Goal: Navigation & Orientation: Find specific page/section

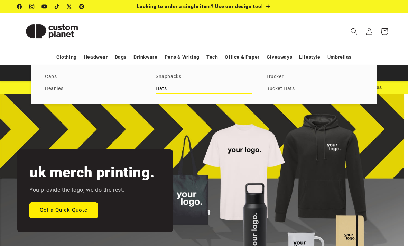
click at [162, 86] on link "Hats" at bounding box center [203, 88] width 97 height 9
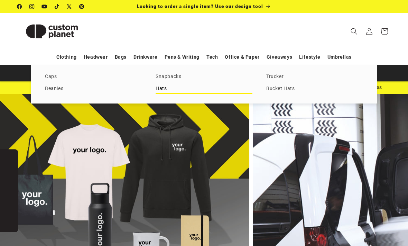
scroll to position [0, 270]
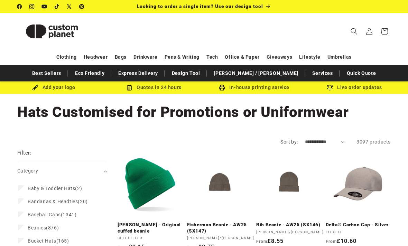
click at [61, 33] on img at bounding box center [51, 31] width 69 height 31
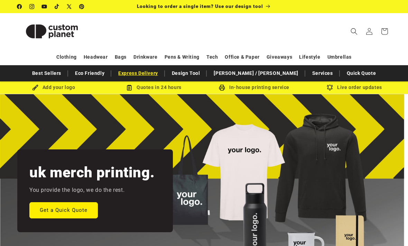
click at [161, 73] on link "Express Delivery" at bounding box center [138, 73] width 47 height 12
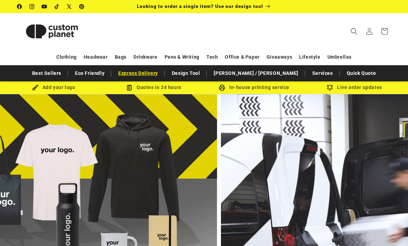
scroll to position [0, 285]
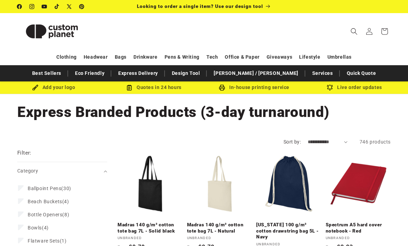
click at [53, 30] on img at bounding box center [51, 31] width 69 height 31
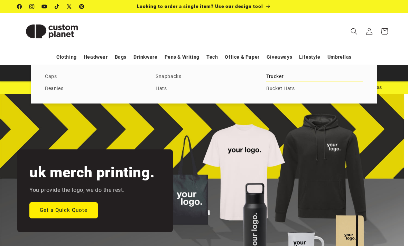
click at [273, 74] on link "Trucker" at bounding box center [314, 76] width 97 height 9
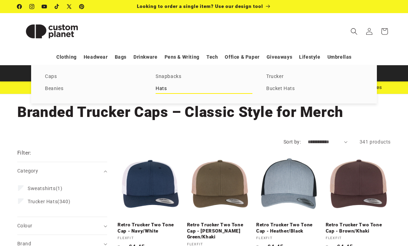
click at [165, 92] on link "Hats" at bounding box center [203, 88] width 97 height 9
